Goal: Navigation & Orientation: Find specific page/section

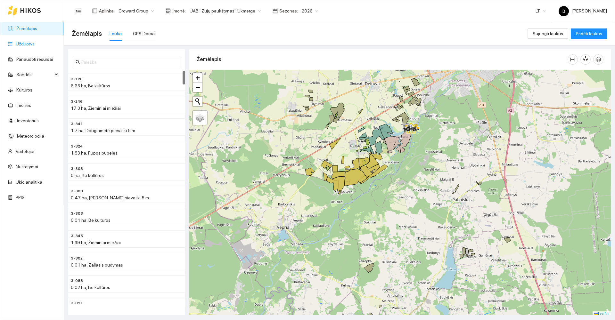
click at [17, 45] on link "Užduotys" at bounding box center [25, 43] width 19 height 5
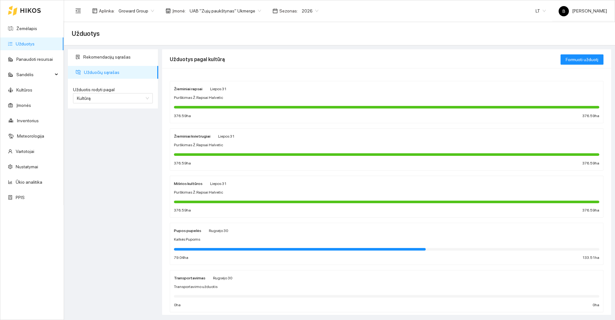
click at [251, 92] on div "Žieminiai rapsai Liepos 31 Purškimas Ž.Rapsai Halvetic 376.59 ha 376.59 ha" at bounding box center [386, 102] width 425 height 34
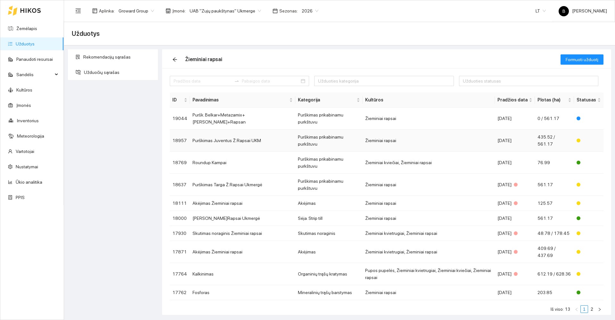
click at [205, 130] on td "Purškimas Juventus Ž.Rapsai UKM" at bounding box center [242, 141] width 105 height 22
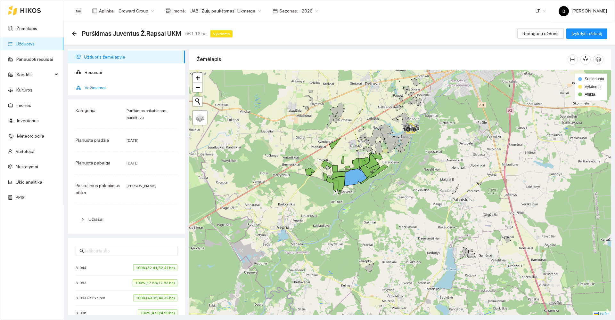
click at [95, 86] on span "Važiavimai" at bounding box center [132, 87] width 95 height 13
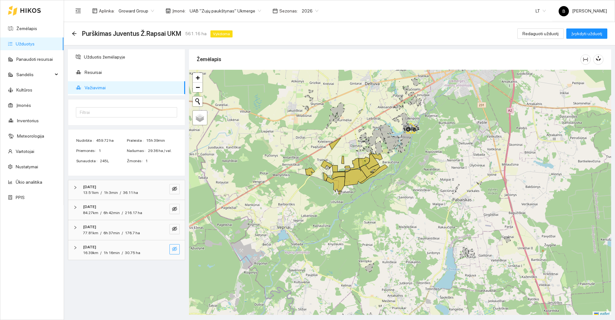
click at [174, 249] on icon "eye-invisible" at bounding box center [174, 249] width 5 height 4
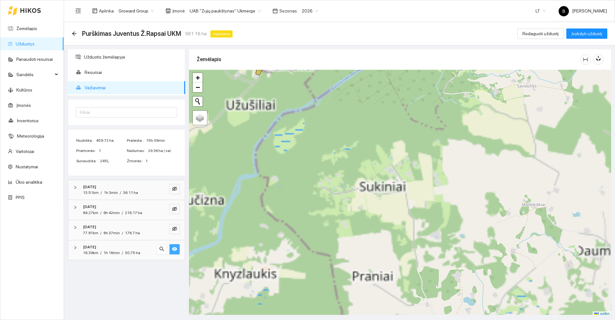
scroll to position [2, 0]
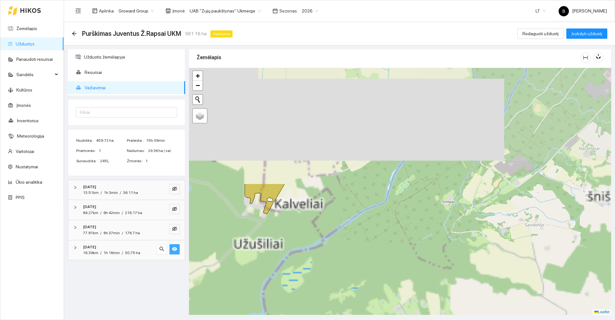
drag, startPoint x: 362, startPoint y: 141, endPoint x: 370, endPoint y: 282, distance: 141.2
click at [370, 282] on div at bounding box center [400, 191] width 422 height 247
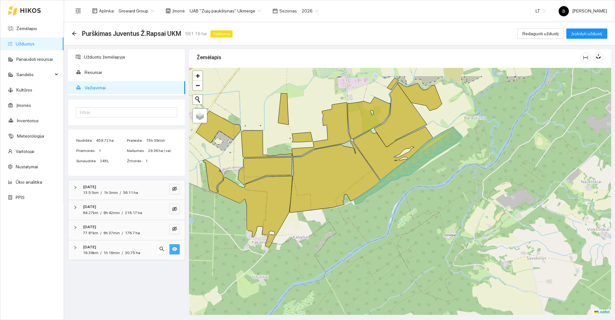
drag, startPoint x: 349, startPoint y: 202, endPoint x: 351, endPoint y: 245, distance: 42.7
click at [352, 245] on div at bounding box center [400, 191] width 422 height 247
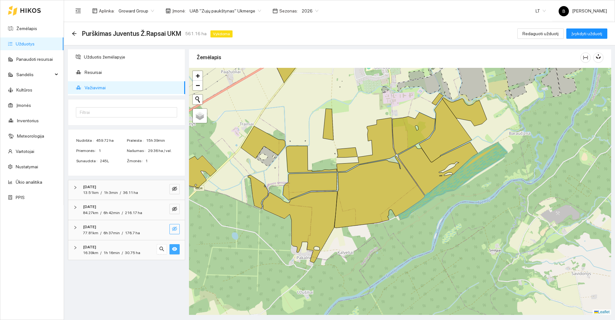
click at [172, 231] on button "button" at bounding box center [174, 229] width 10 height 10
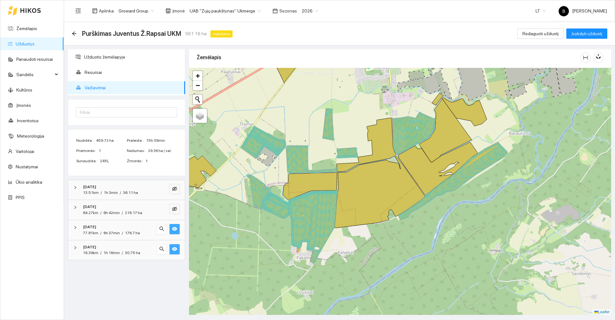
click at [172, 231] on icon "eye" at bounding box center [174, 228] width 5 height 5
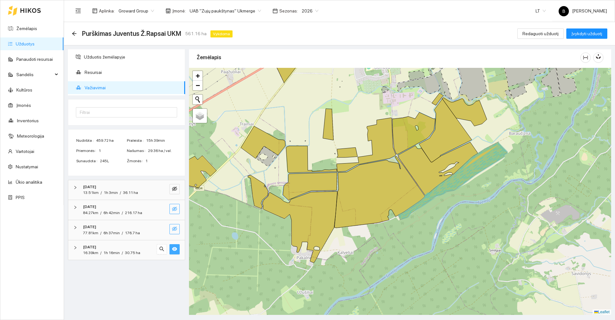
click at [176, 208] on icon "eye-invisible" at bounding box center [174, 209] width 5 height 4
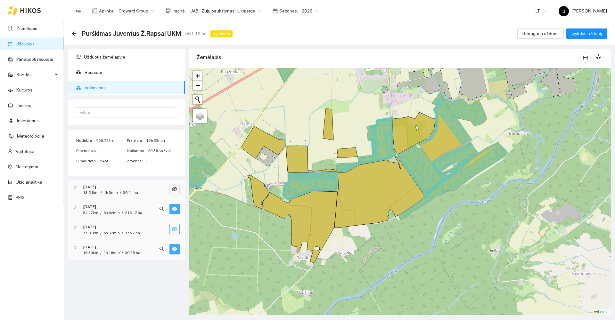
click at [176, 208] on icon "eye" at bounding box center [174, 209] width 5 height 5
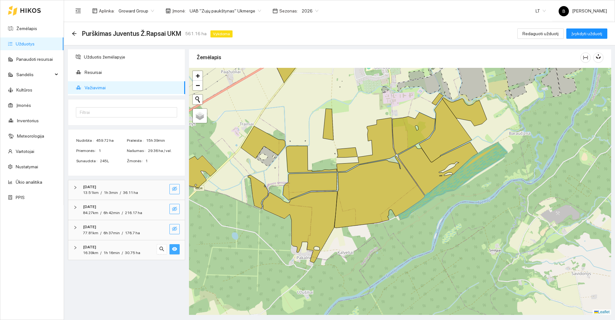
click at [175, 190] on icon "eye-invisible" at bounding box center [174, 189] width 1 height 1
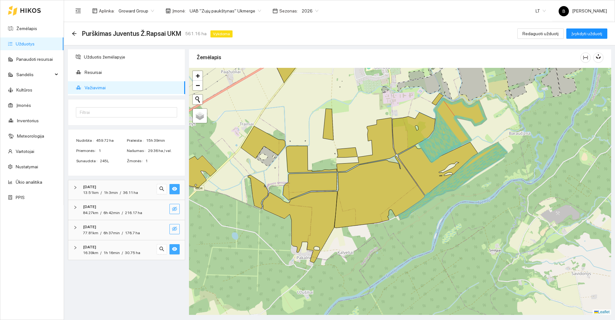
click at [175, 209] on icon "eye-invisible" at bounding box center [174, 209] width 5 height 5
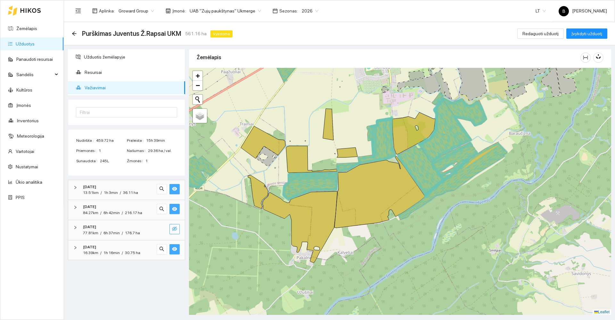
click at [175, 226] on icon "eye-invisible" at bounding box center [174, 228] width 5 height 5
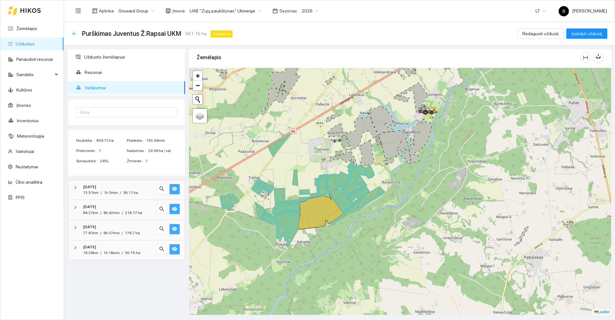
click at [75, 34] on icon "arrow-left" at bounding box center [74, 33] width 5 height 5
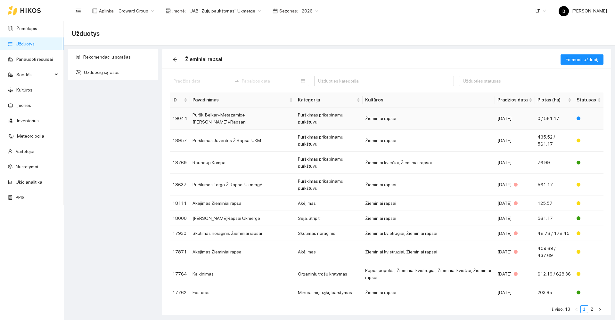
click at [228, 116] on td "Puršk. Belkar+Metazamix+[PERSON_NAME]+Rapsan" at bounding box center [242, 119] width 105 height 22
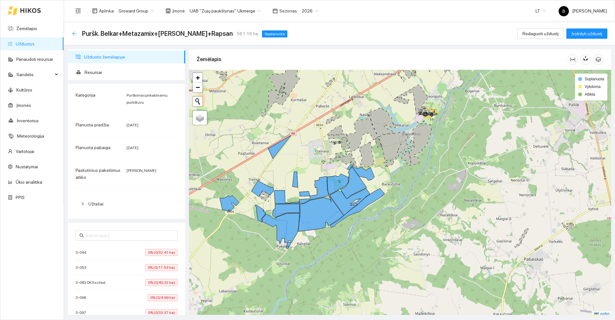
click at [74, 33] on icon "arrow-left" at bounding box center [74, 33] width 5 height 5
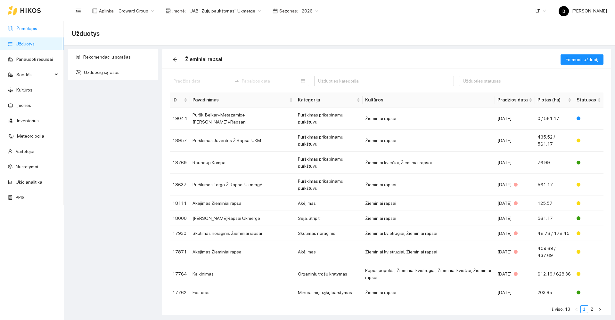
click at [26, 26] on link "Žemėlapis" at bounding box center [26, 28] width 21 height 5
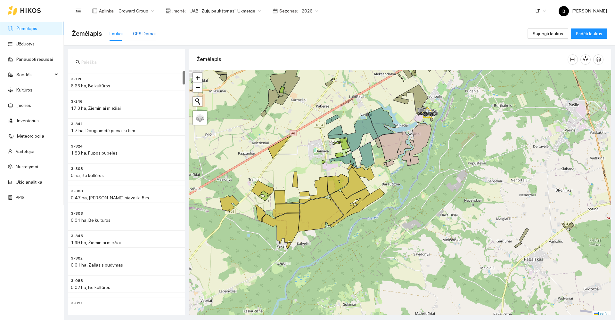
click at [145, 33] on div "GPS Darbai" at bounding box center [144, 33] width 23 height 7
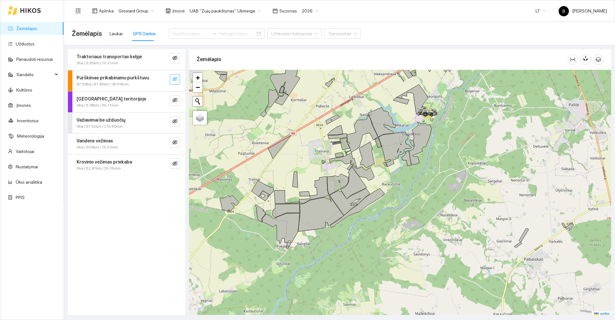
click at [175, 78] on icon "eye-invisible" at bounding box center [174, 79] width 5 height 5
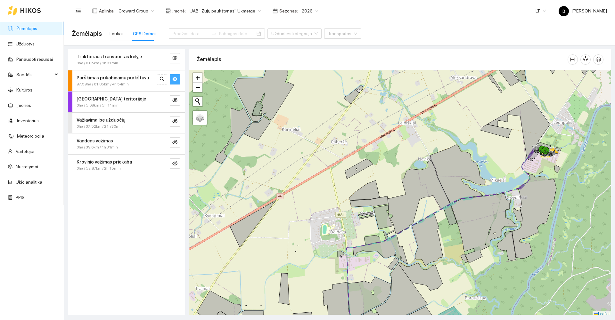
scroll to position [2, 0]
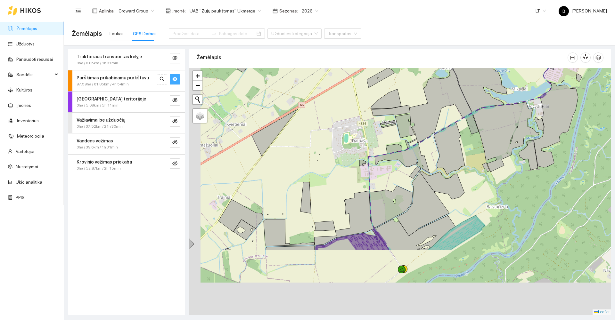
drag, startPoint x: 366, startPoint y: 268, endPoint x: 394, endPoint y: 129, distance: 141.2
click at [394, 130] on div at bounding box center [400, 191] width 422 height 247
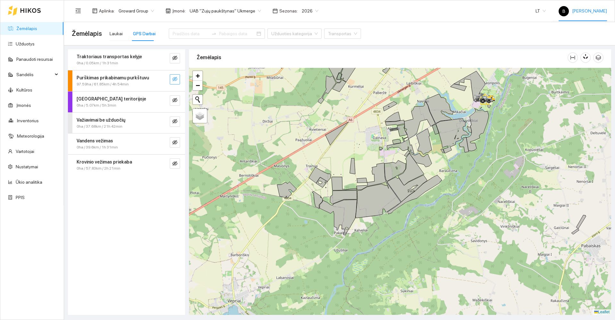
scroll to position [2, 0]
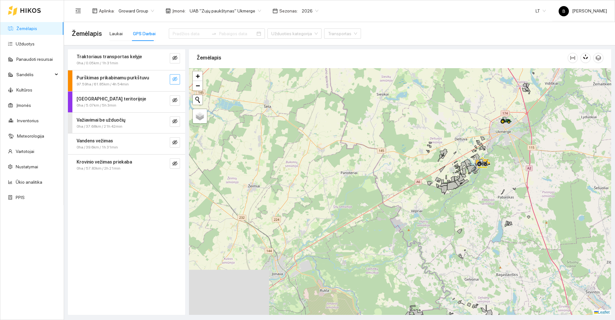
drag, startPoint x: 445, startPoint y: 226, endPoint x: 401, endPoint y: 175, distance: 67.4
click at [406, 177] on div at bounding box center [400, 191] width 422 height 247
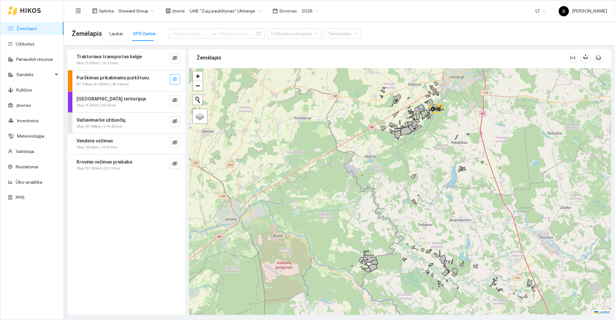
drag, startPoint x: 411, startPoint y: 218, endPoint x: 391, endPoint y: 194, distance: 30.5
click at [393, 196] on div at bounding box center [400, 191] width 422 height 247
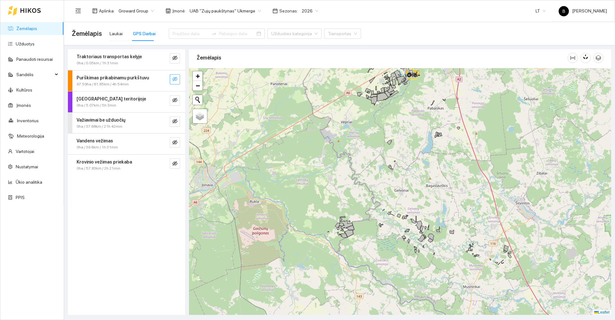
drag, startPoint x: 415, startPoint y: 213, endPoint x: 393, endPoint y: 169, distance: 49.1
click at [393, 170] on div at bounding box center [400, 191] width 422 height 247
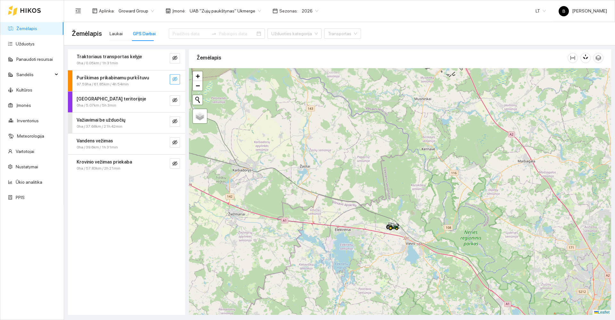
drag, startPoint x: 414, startPoint y: 222, endPoint x: 402, endPoint y: 189, distance: 35.5
click at [402, 189] on div at bounding box center [400, 191] width 422 height 247
